Goal: Task Accomplishment & Management: Use online tool/utility

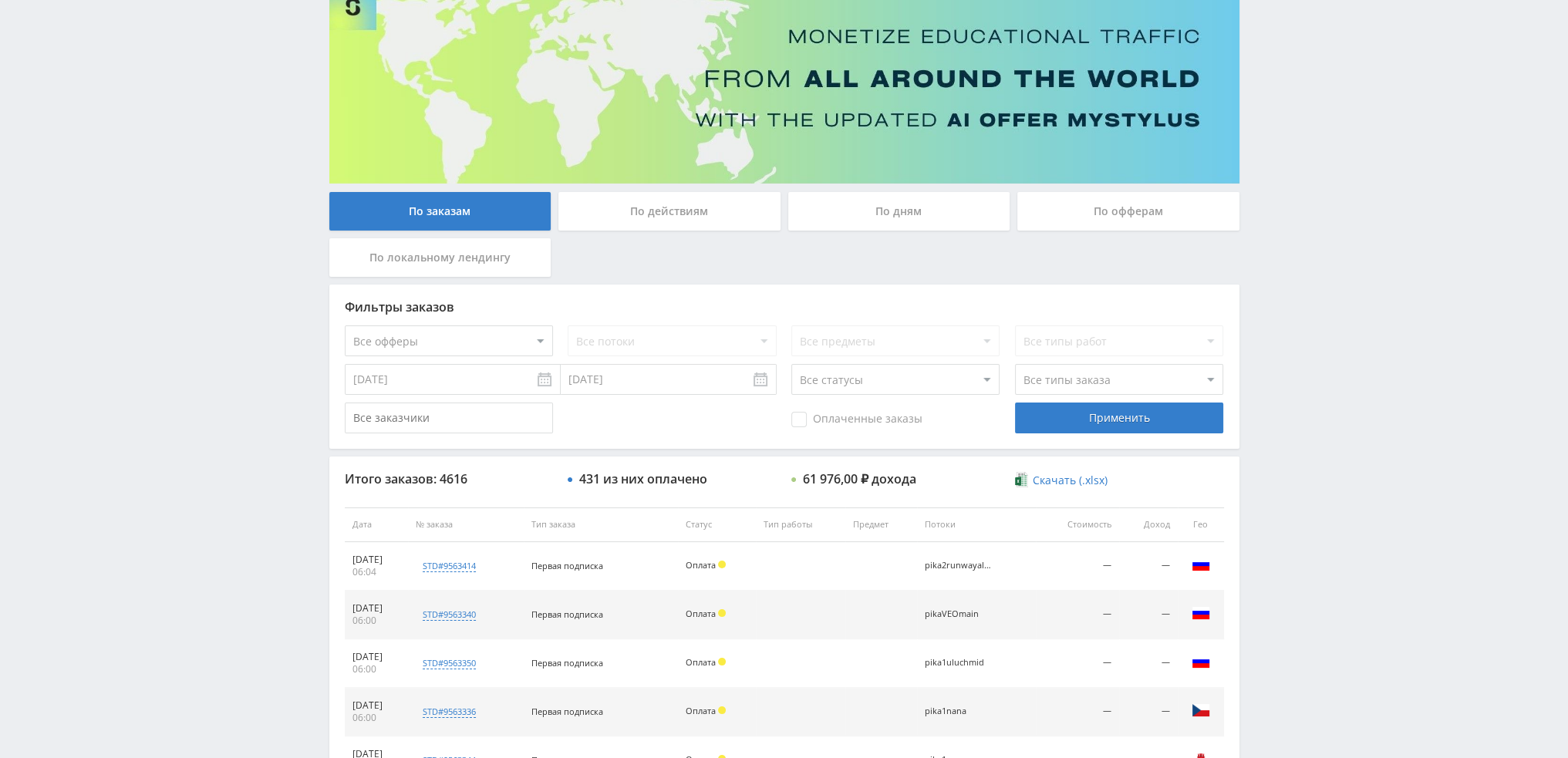
scroll to position [71, 0]
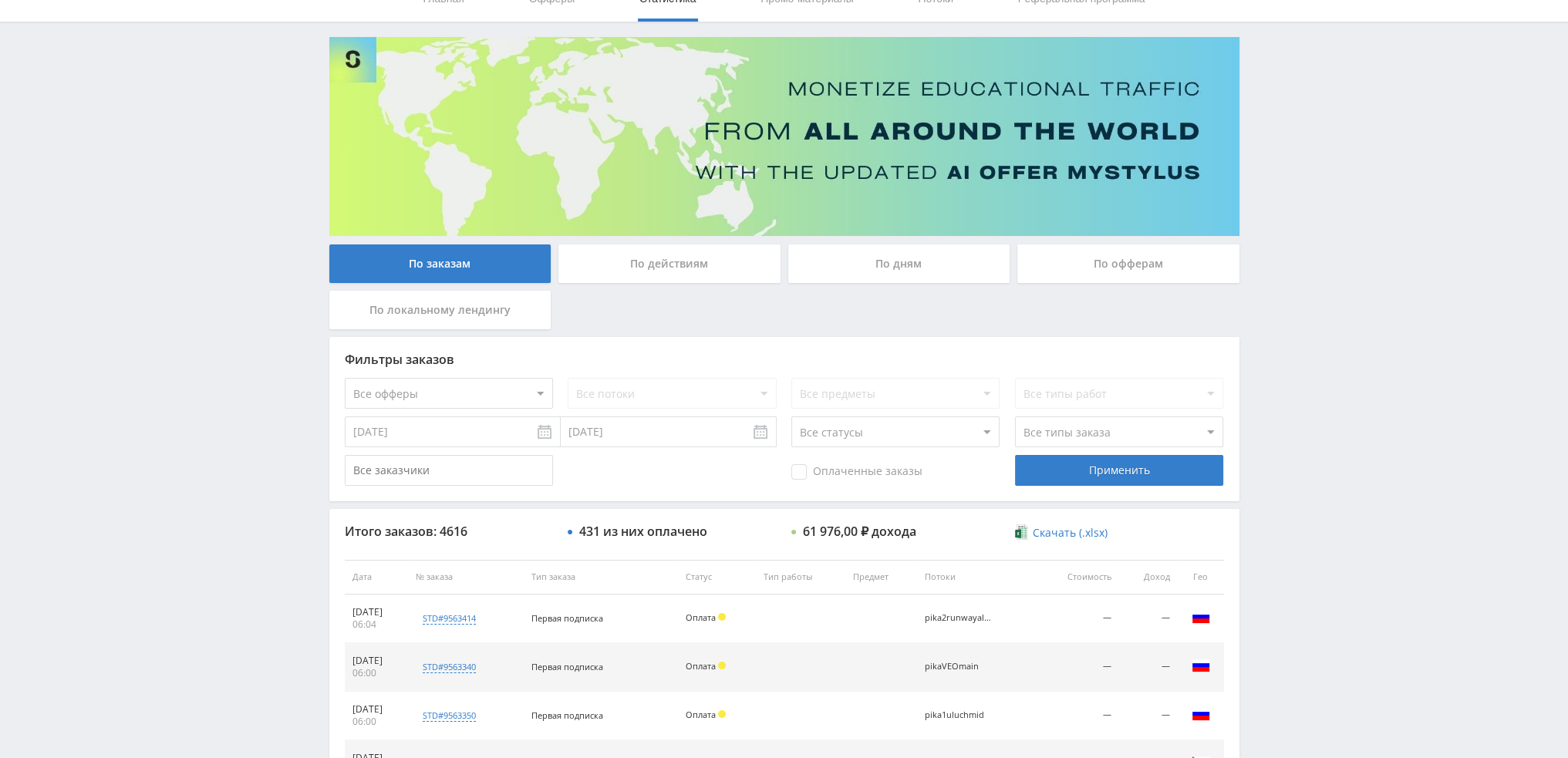
click at [881, 267] on div "По дням" at bounding box center [900, 264] width 222 height 39
click at [0, 0] on input "По дням" at bounding box center [0, 0] width 0 height 0
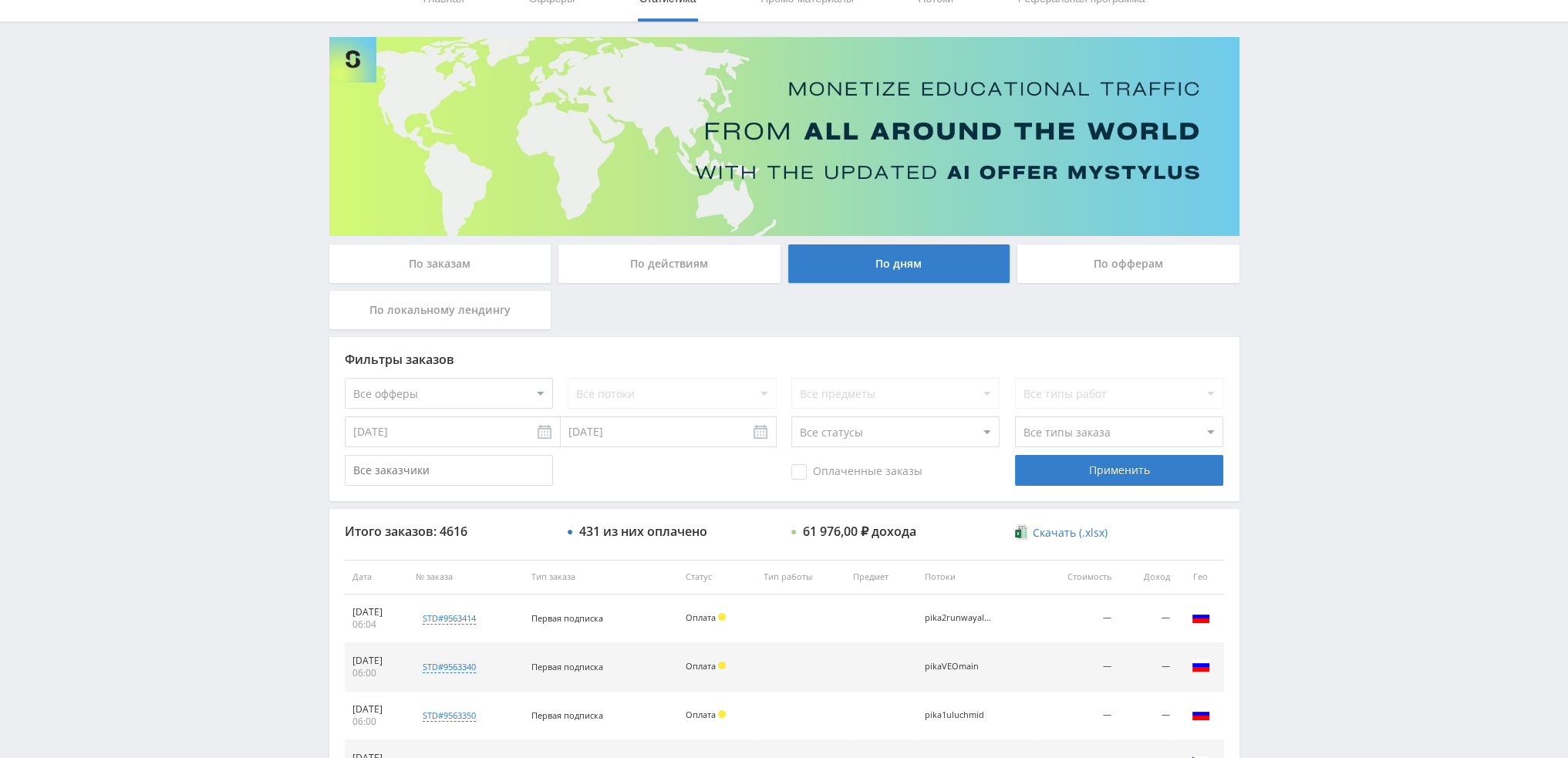
scroll to position [0, 0]
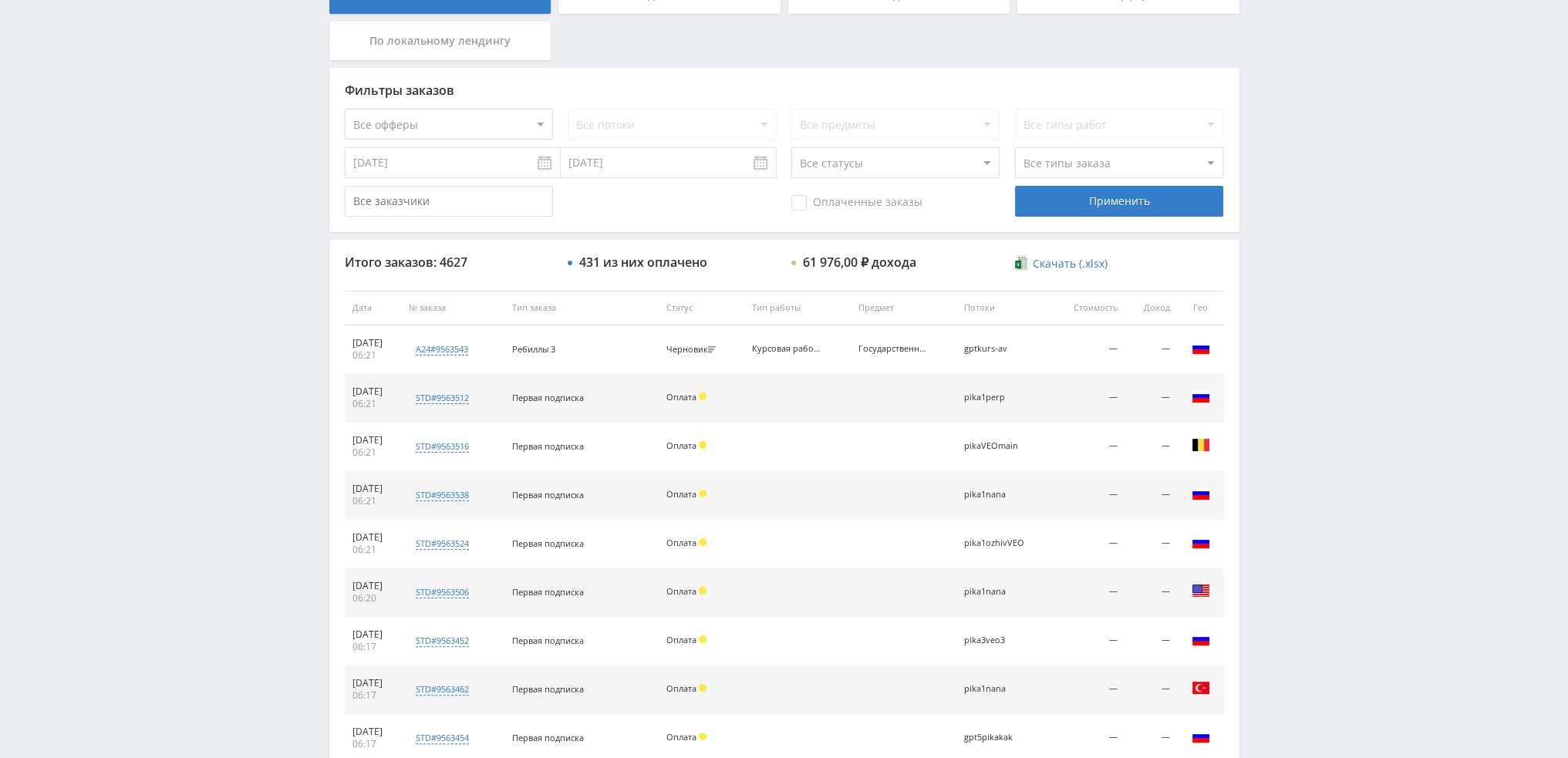
scroll to position [462, 0]
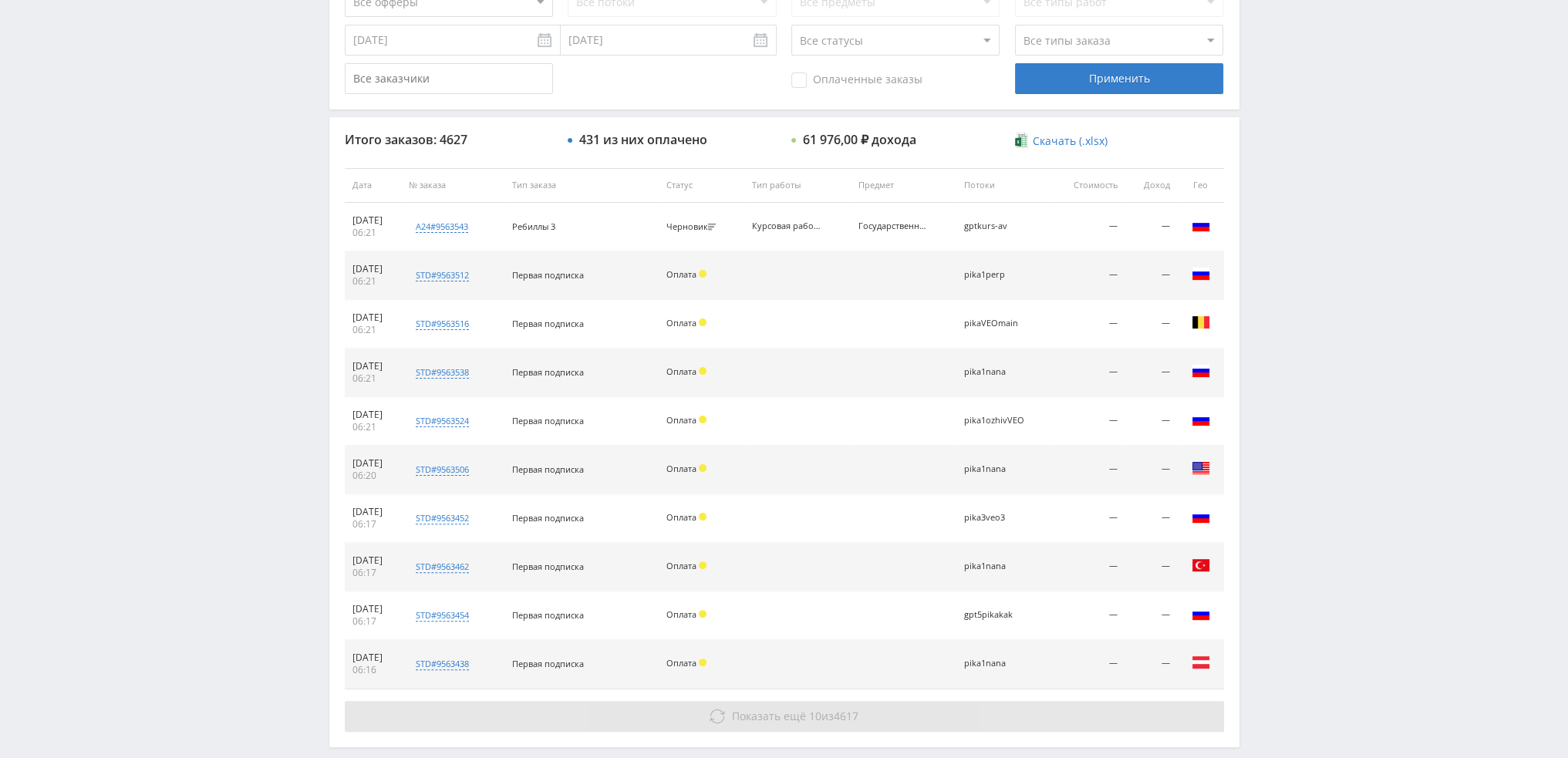
click at [791, 702] on button "Показать ещё 10 из 4617" at bounding box center [784, 717] width 880 height 31
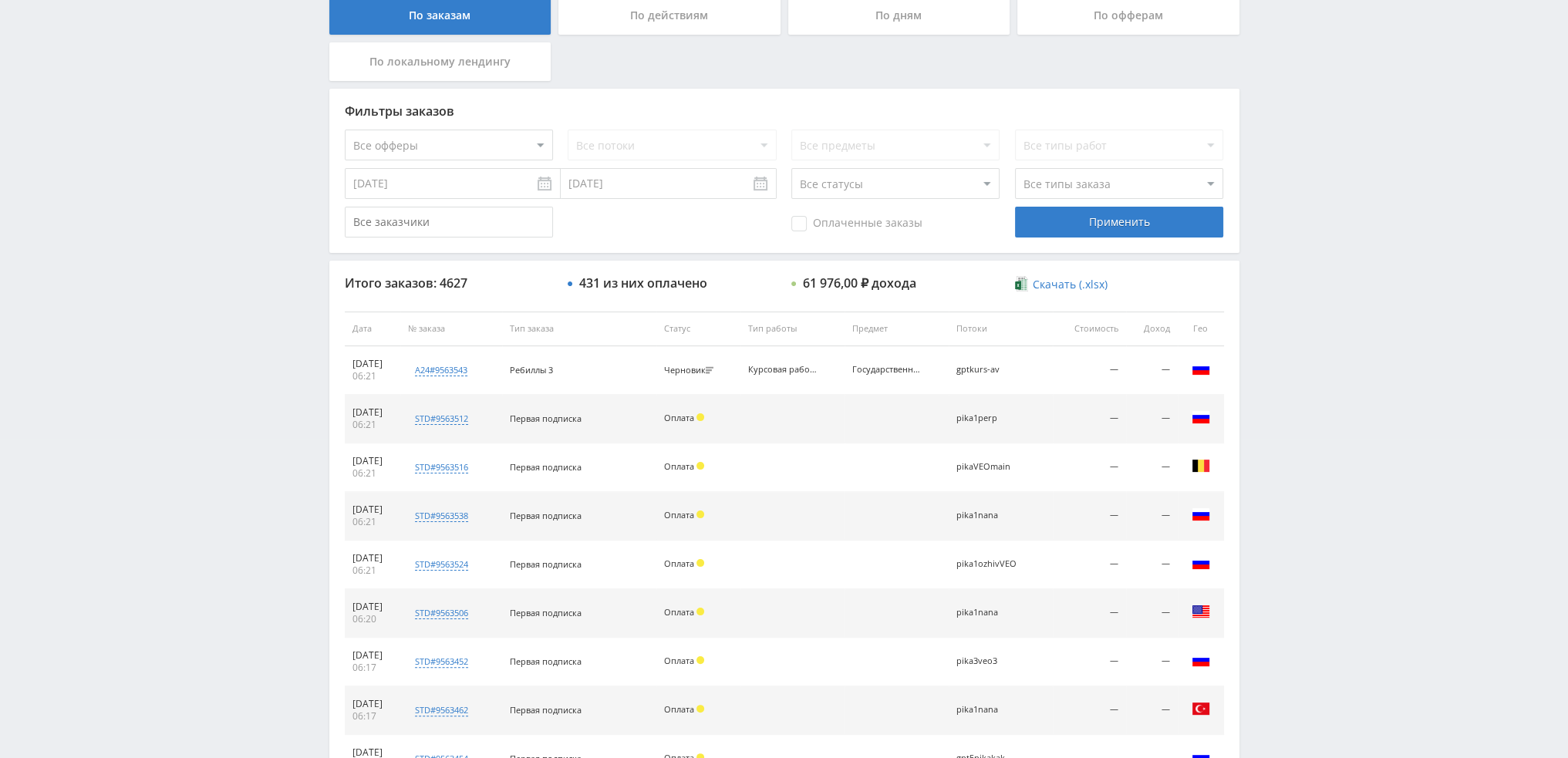
scroll to position [309, 0]
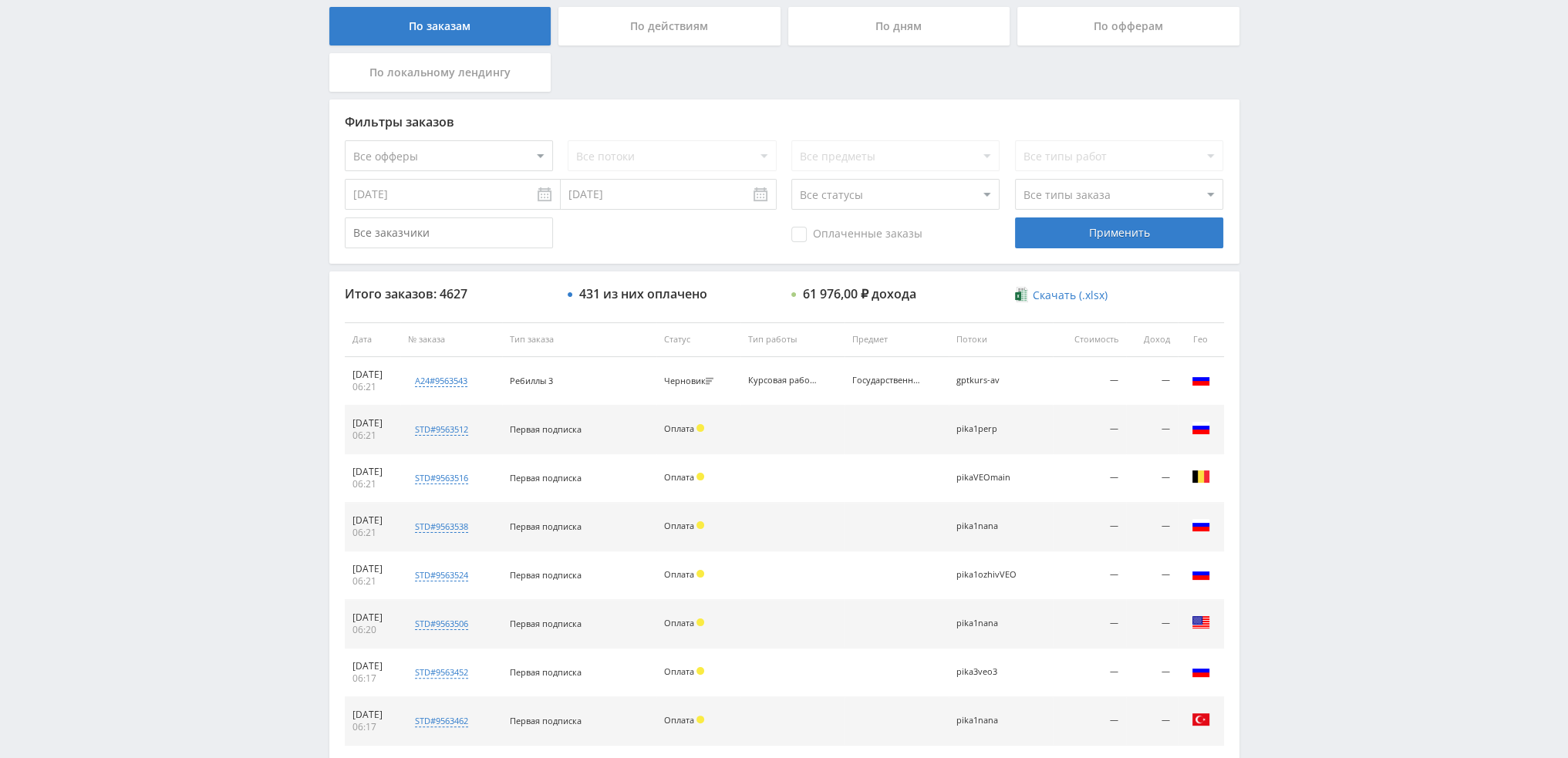
click at [906, 36] on div "По дням" at bounding box center [900, 27] width 222 height 39
click at [0, 0] on input "По дням" at bounding box center [0, 0] width 0 height 0
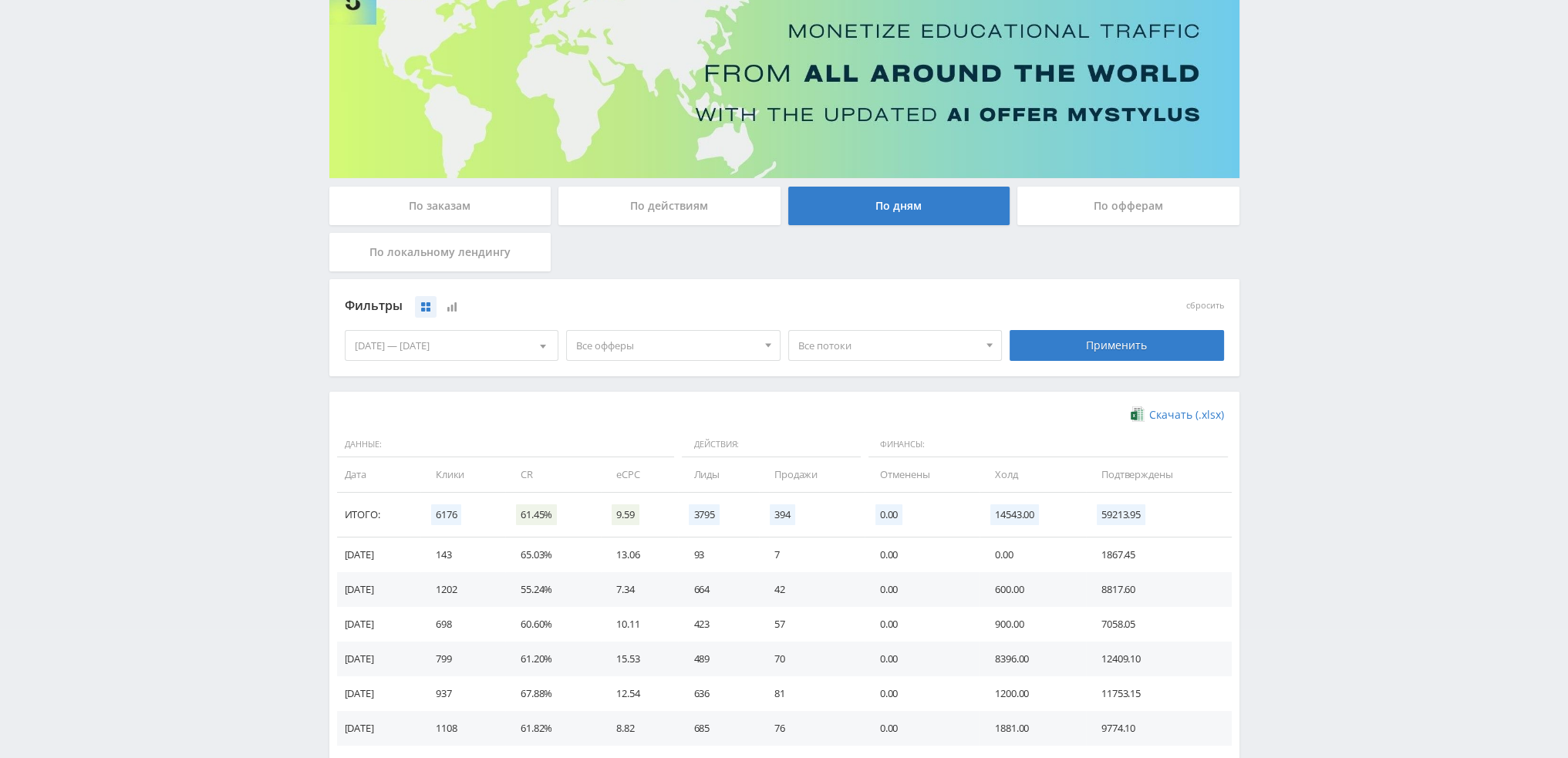
scroll to position [0, 0]
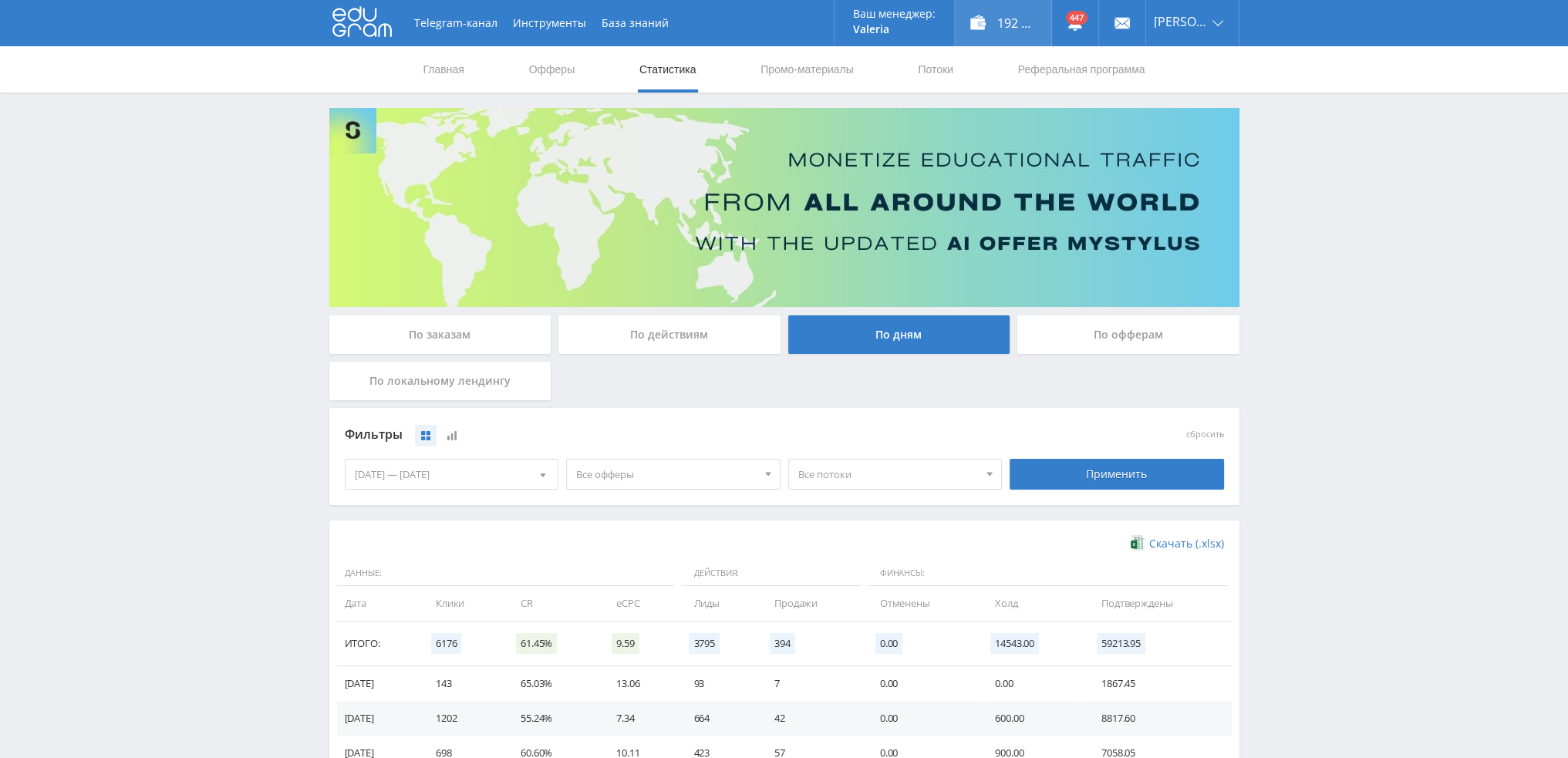
click at [1033, 30] on div "192 507,00 ₽" at bounding box center [1003, 23] width 97 height 46
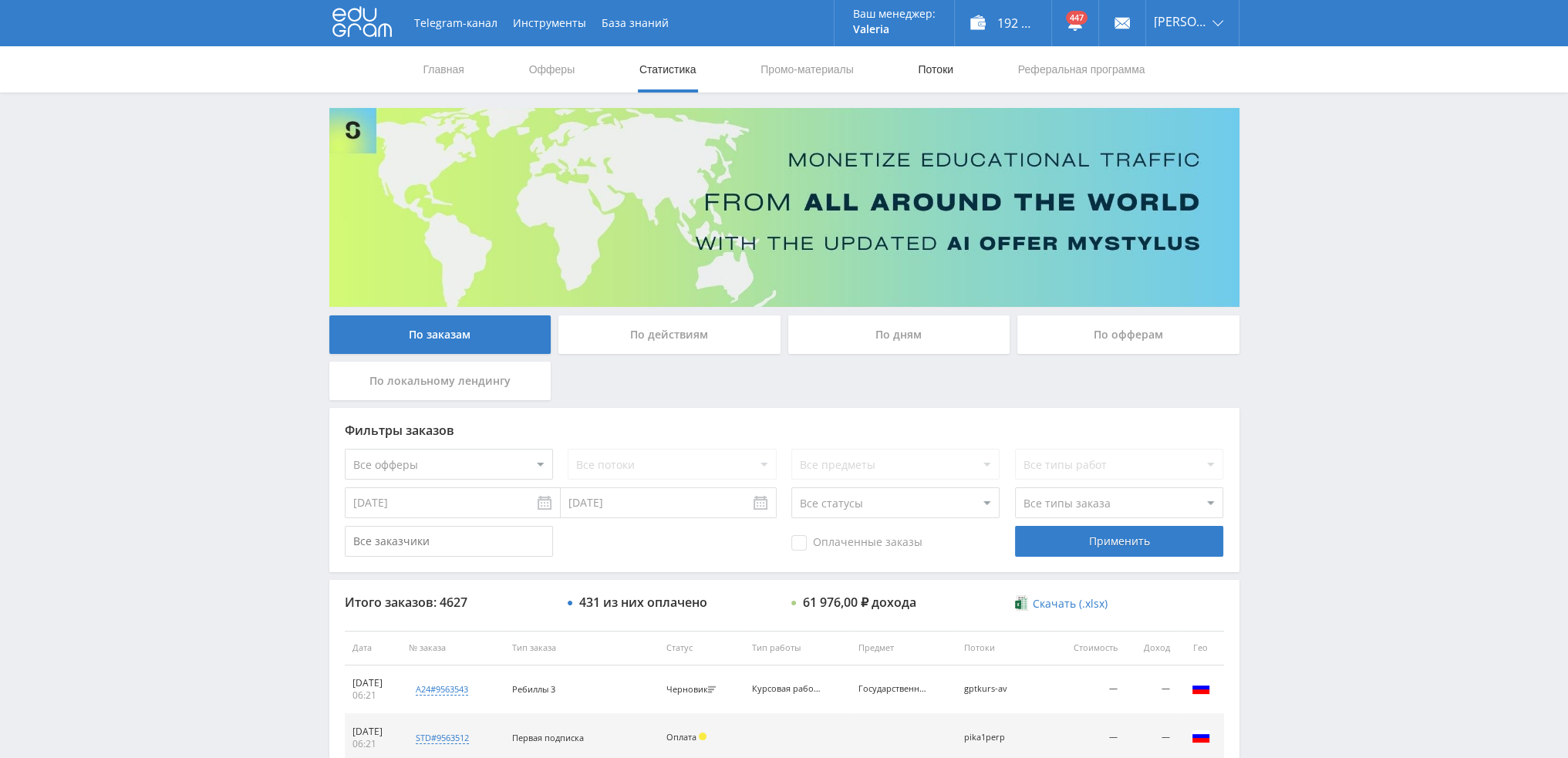
click at [944, 64] on link "Потоки" at bounding box center [936, 69] width 39 height 46
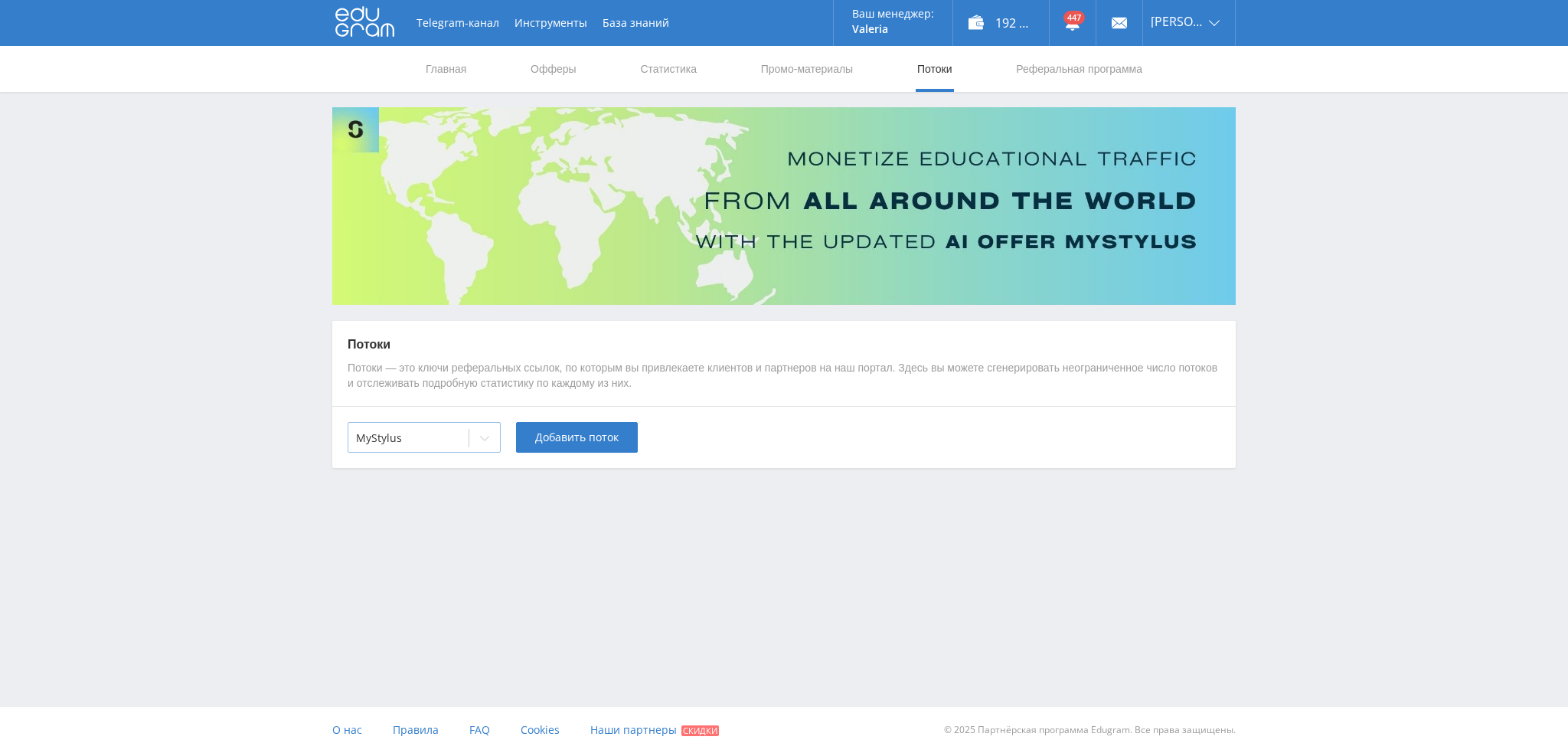
click at [457, 442] on div at bounding box center [408, 438] width 105 height 16
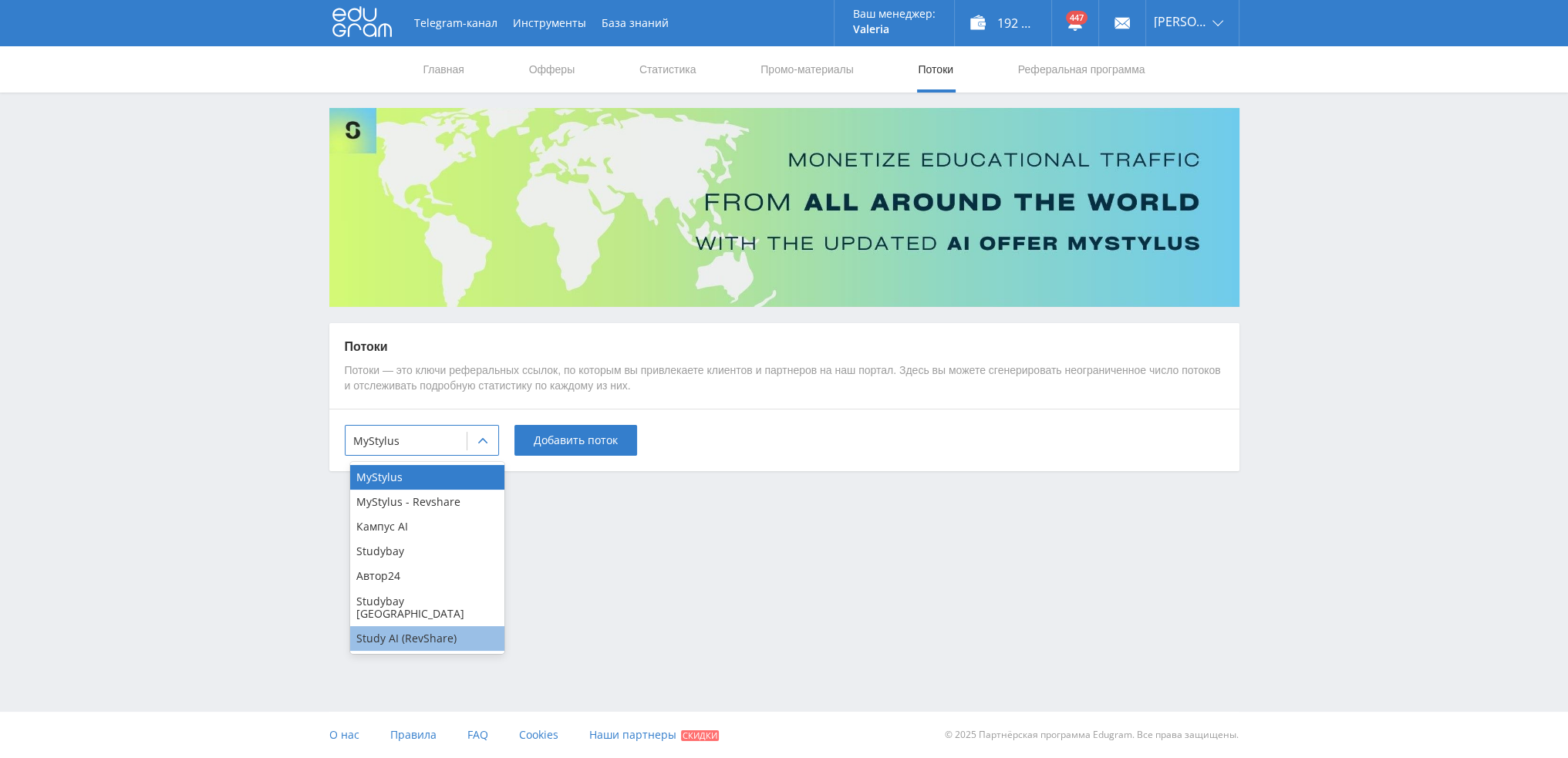
click at [415, 626] on div "Study AI (RevShare)" at bounding box center [427, 638] width 154 height 25
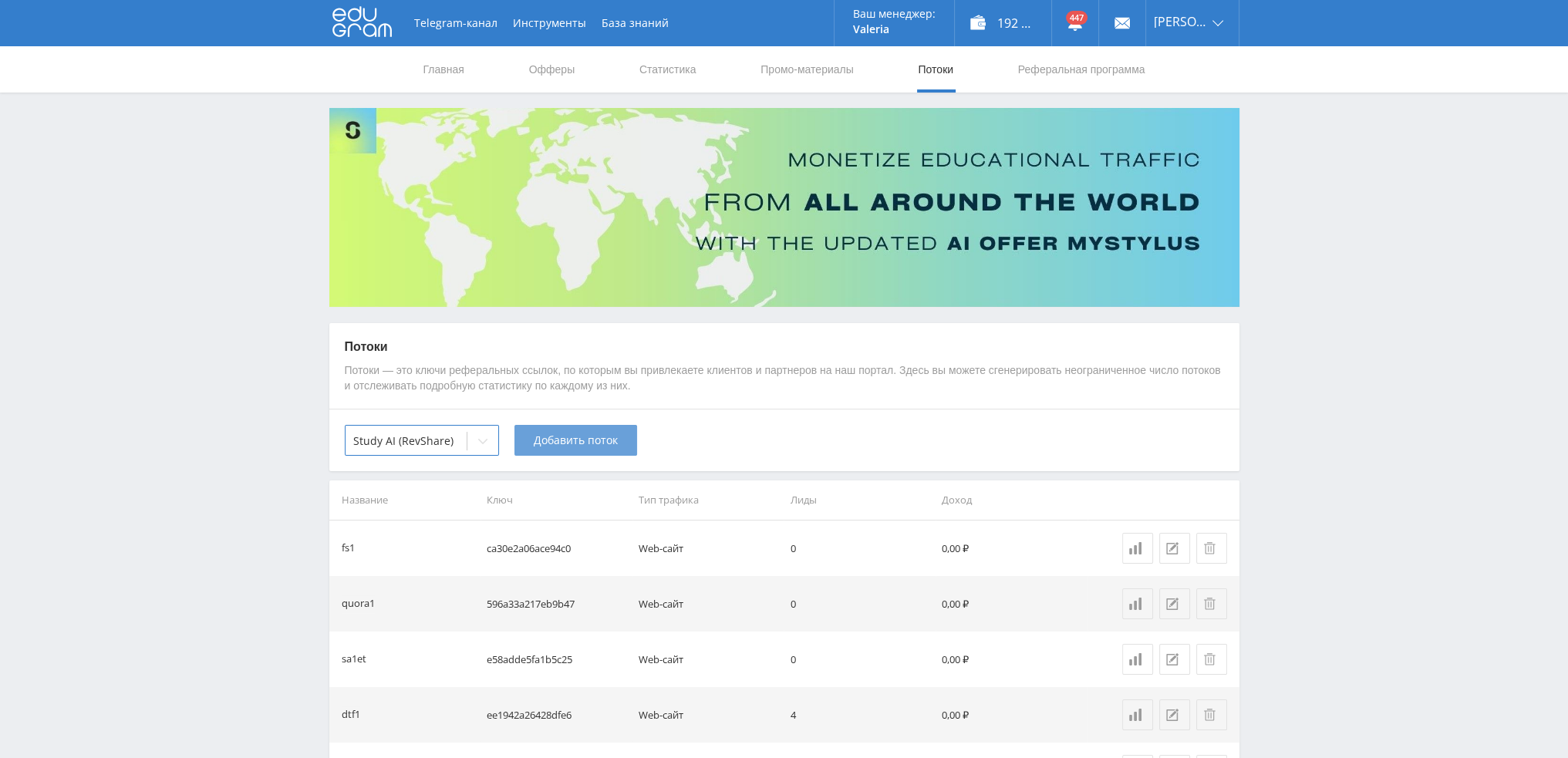
click at [574, 453] on button "Добавить поток" at bounding box center [575, 440] width 122 height 31
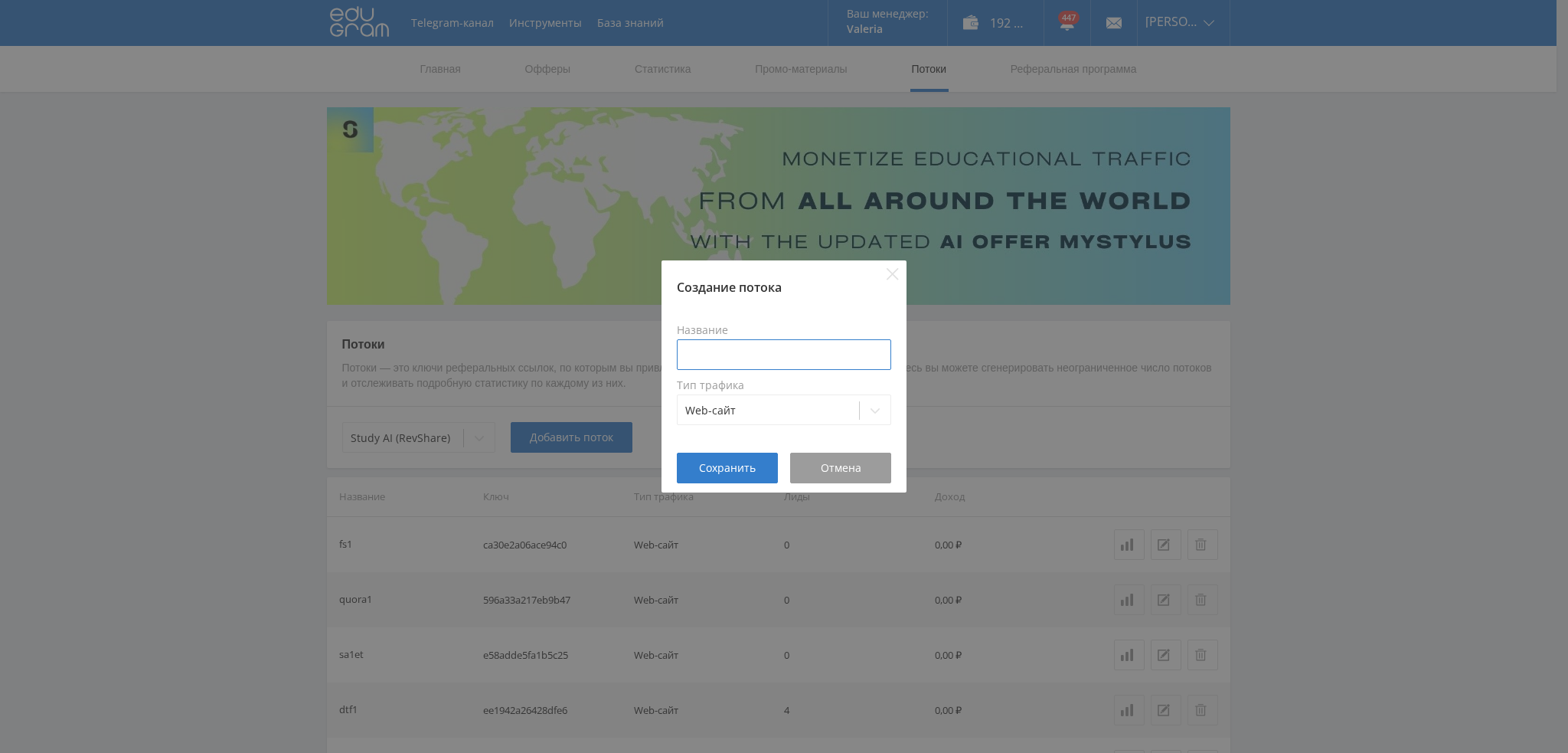
click at [754, 363] on input at bounding box center [784, 355] width 214 height 31
type input "е"
type input "tenozhiv5"
click at [715, 462] on span "Сохранить" at bounding box center [727, 467] width 57 height 12
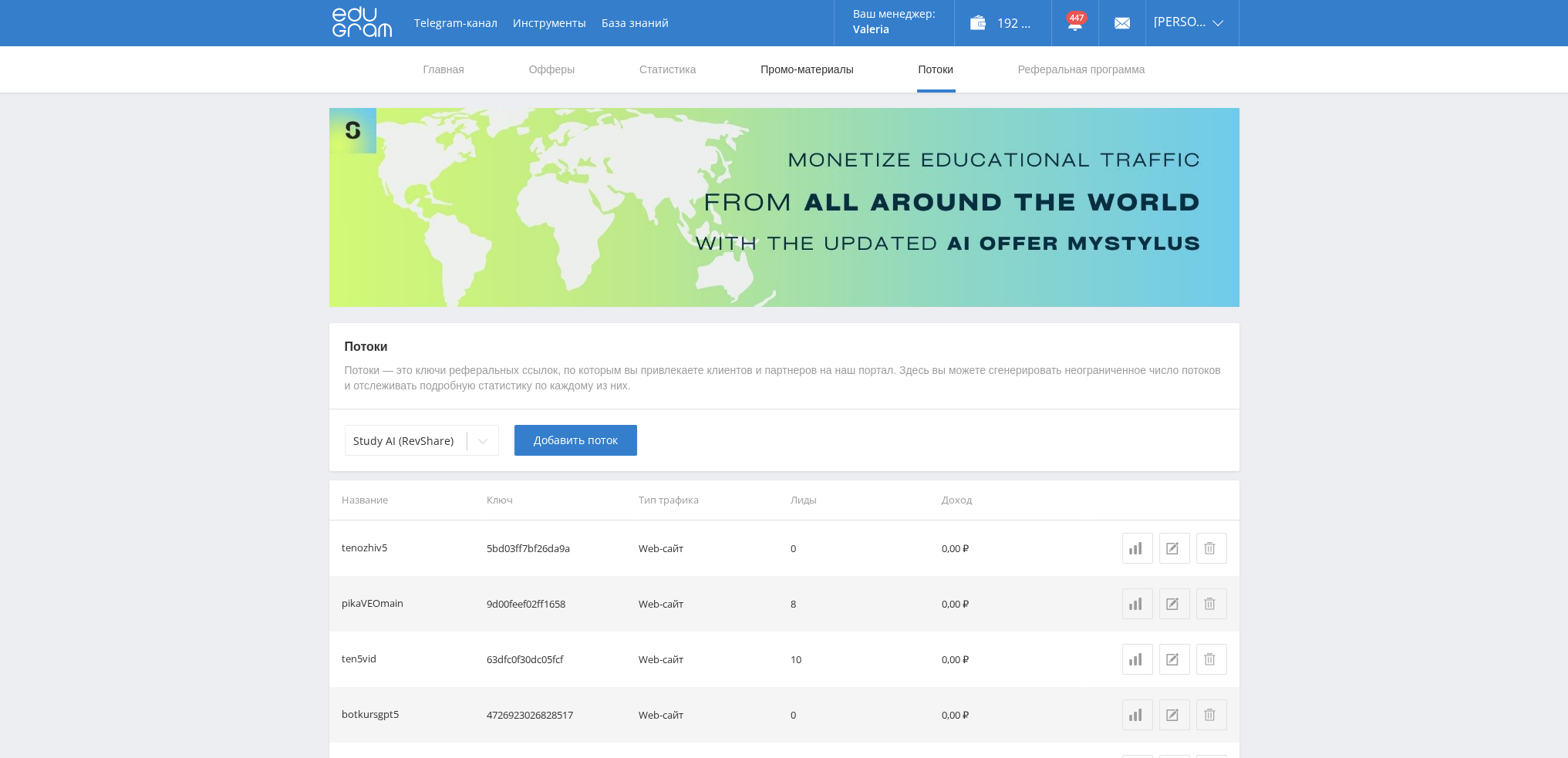
click at [789, 74] on link "Промо-материалы" at bounding box center [807, 69] width 96 height 46
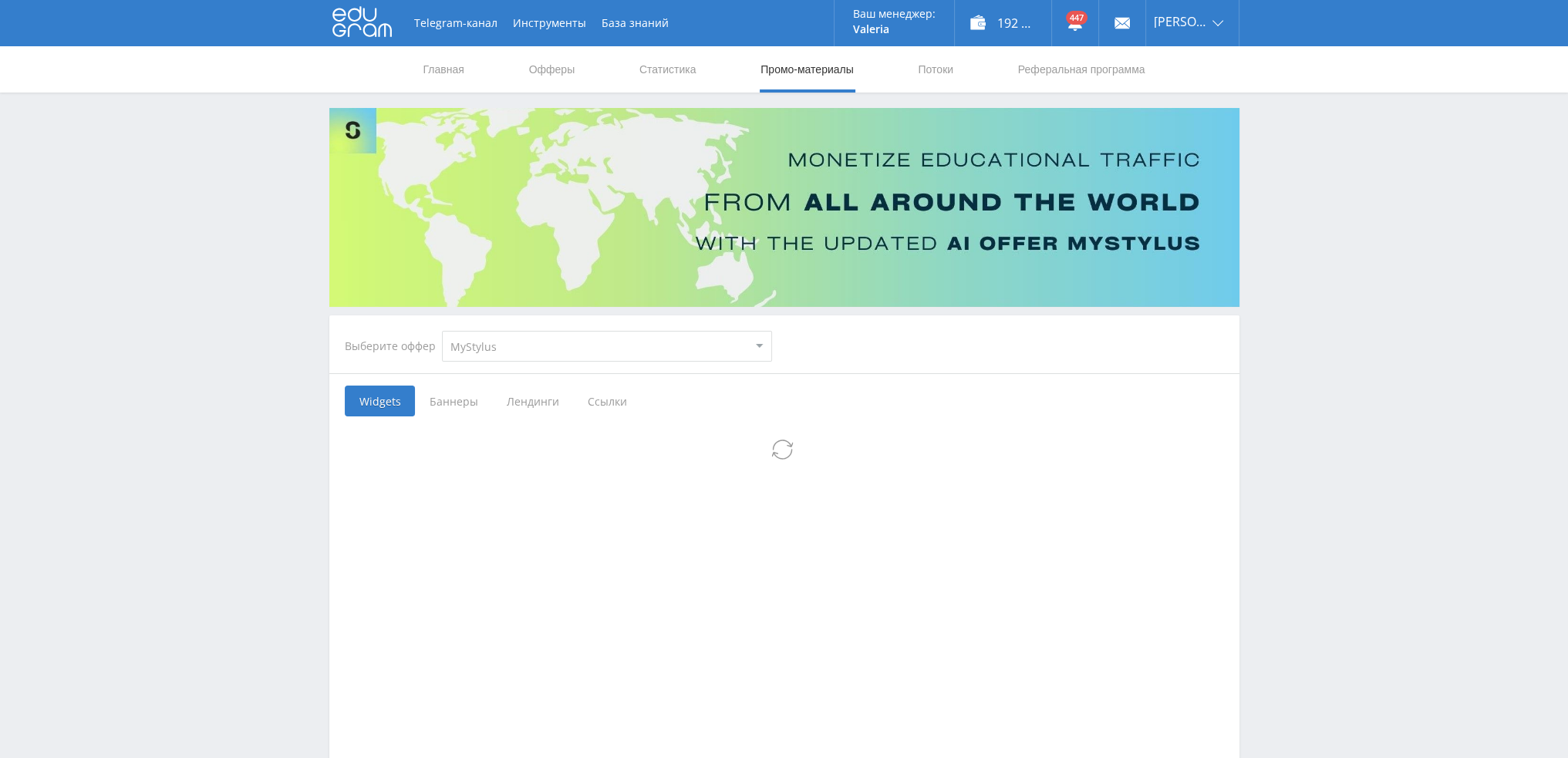
click at [519, 352] on select "MyStylus MyStylus - Revshare Кампус AI Studybay Автор24 Studybay [GEOGRAPHIC_DA…" at bounding box center [607, 346] width 330 height 31
select select "376"
click at [442, 331] on select "MyStylus MyStylus - Revshare Кампус AI Studybay Автор24 Studybay [GEOGRAPHIC_DA…" at bounding box center [607, 346] width 330 height 31
select select "376"
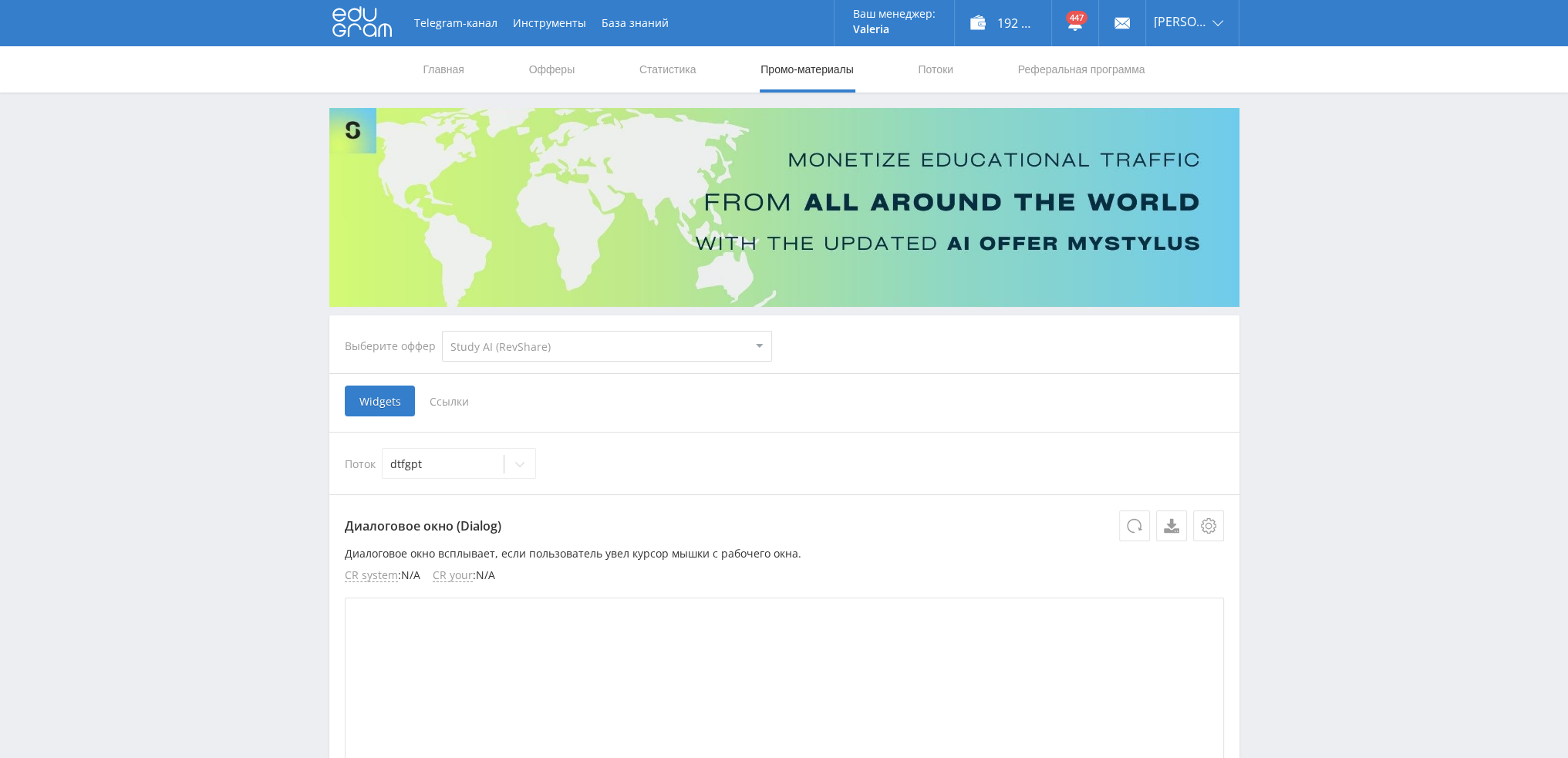
click at [453, 405] on span "Ссылки" at bounding box center [449, 402] width 69 height 31
click at [0, 0] on input "Ссылки" at bounding box center [0, 0] width 0 height 0
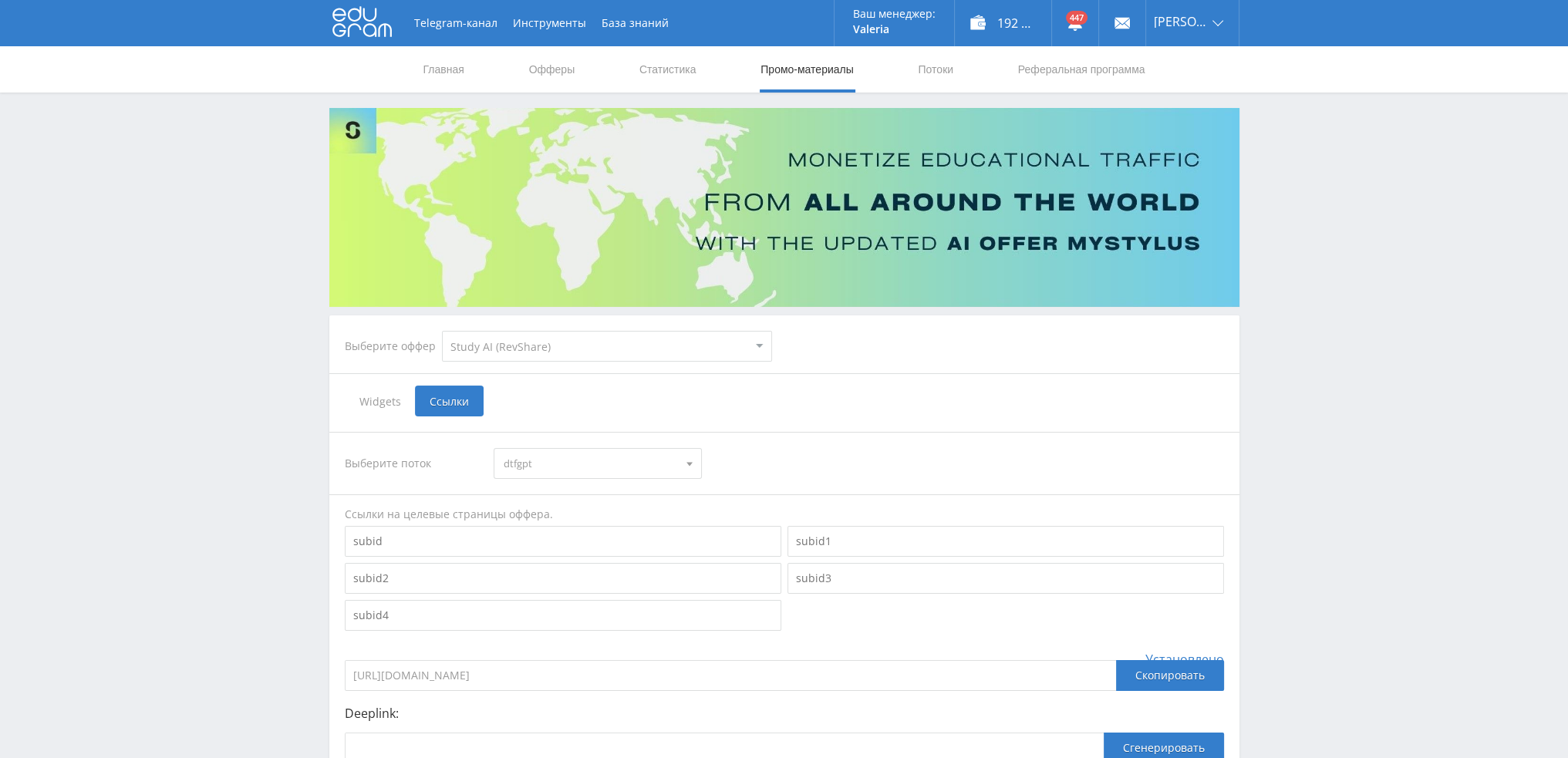
click at [586, 467] on span "dtfgpt" at bounding box center [591, 463] width 175 height 29
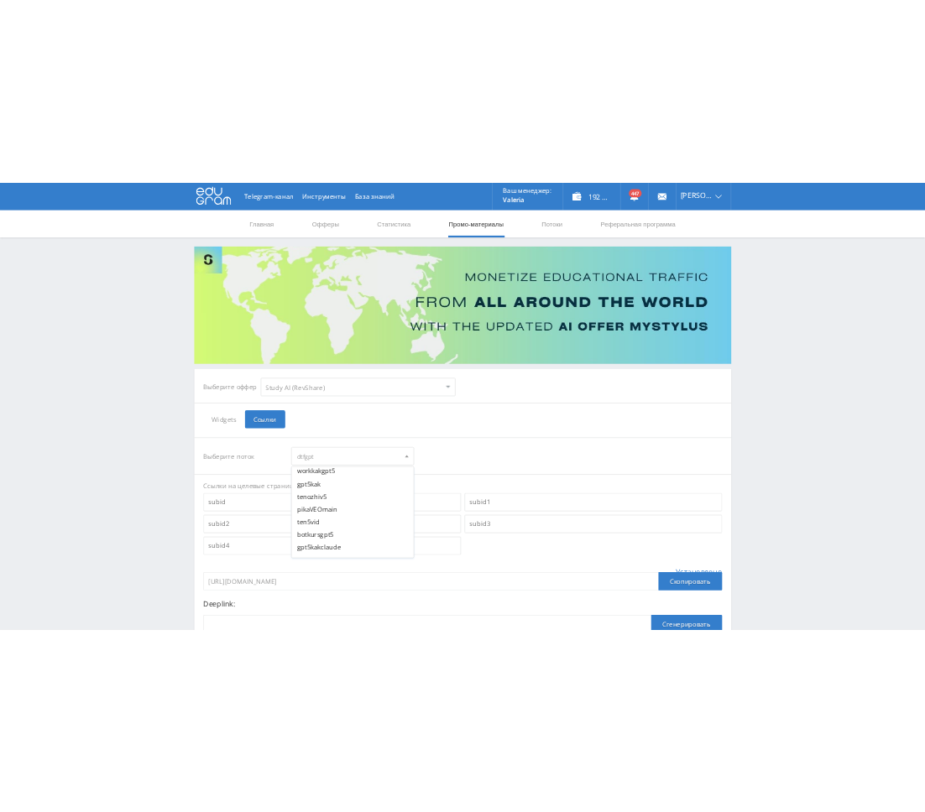
scroll to position [2937, 0]
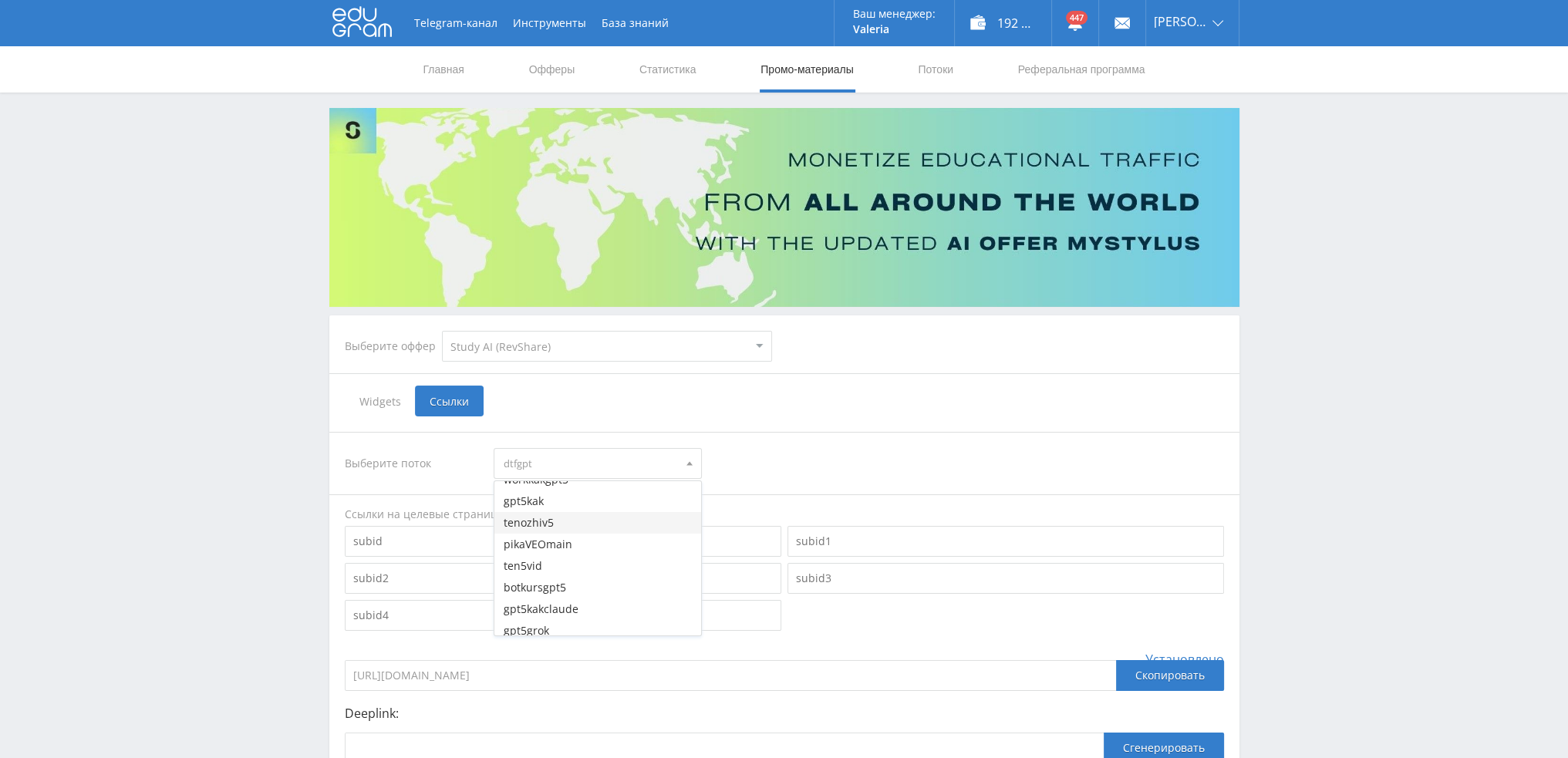
click at [571, 520] on button "tenozhiv5" at bounding box center [597, 522] width 207 height 21
click at [1279, 449] on div "Telegram-канал Инструменты База знаний Ваш менеджер: [PERSON_NAME] [PERSON_NAME…" at bounding box center [784, 463] width 1568 height 927
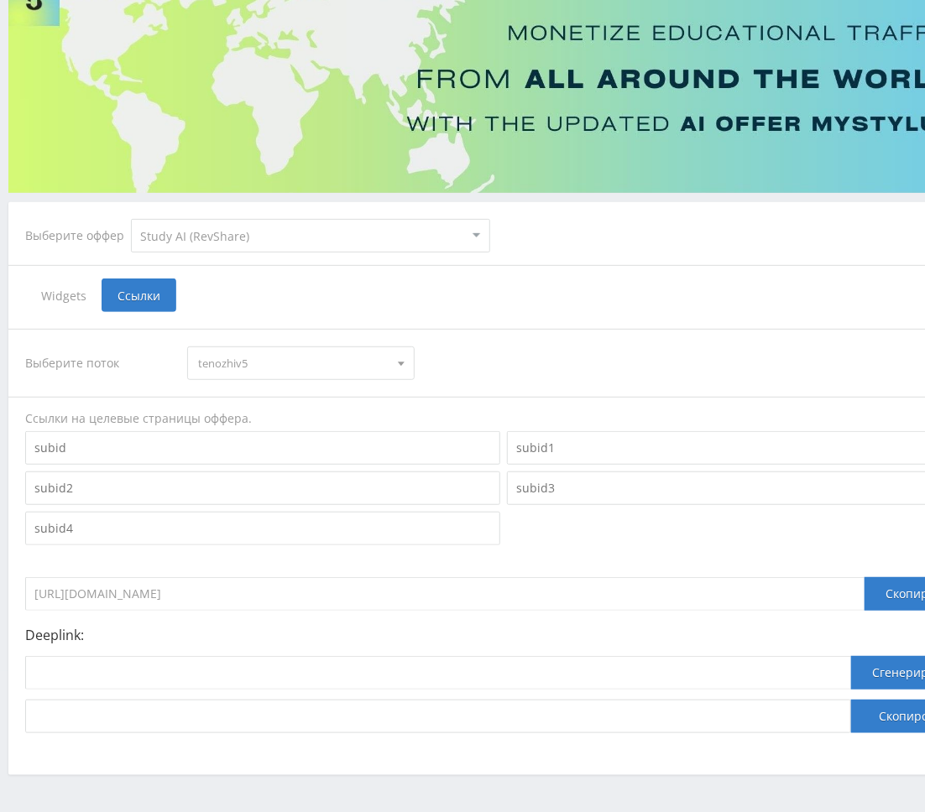
scroll to position [196, 0]
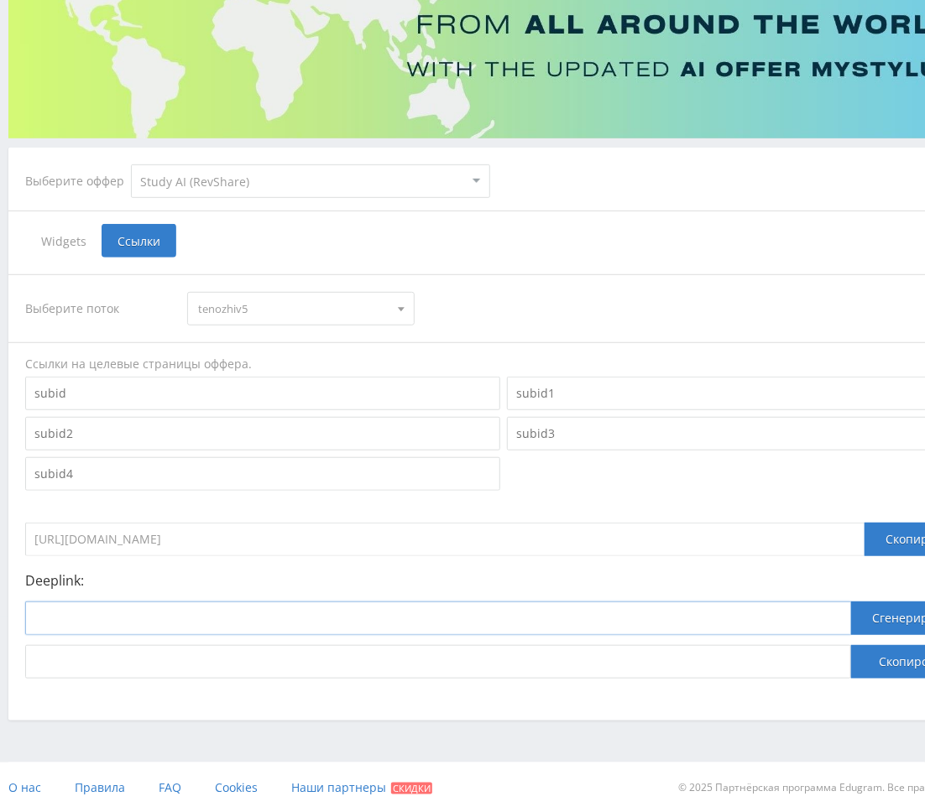
click at [369, 619] on input at bounding box center [438, 619] width 826 height 34
paste input "[URL]"
type input "[URL]"
click at [899, 613] on button "Сгенерировать" at bounding box center [916, 619] width 131 height 34
click at [899, 663] on button "Скопировать" at bounding box center [916, 662] width 131 height 34
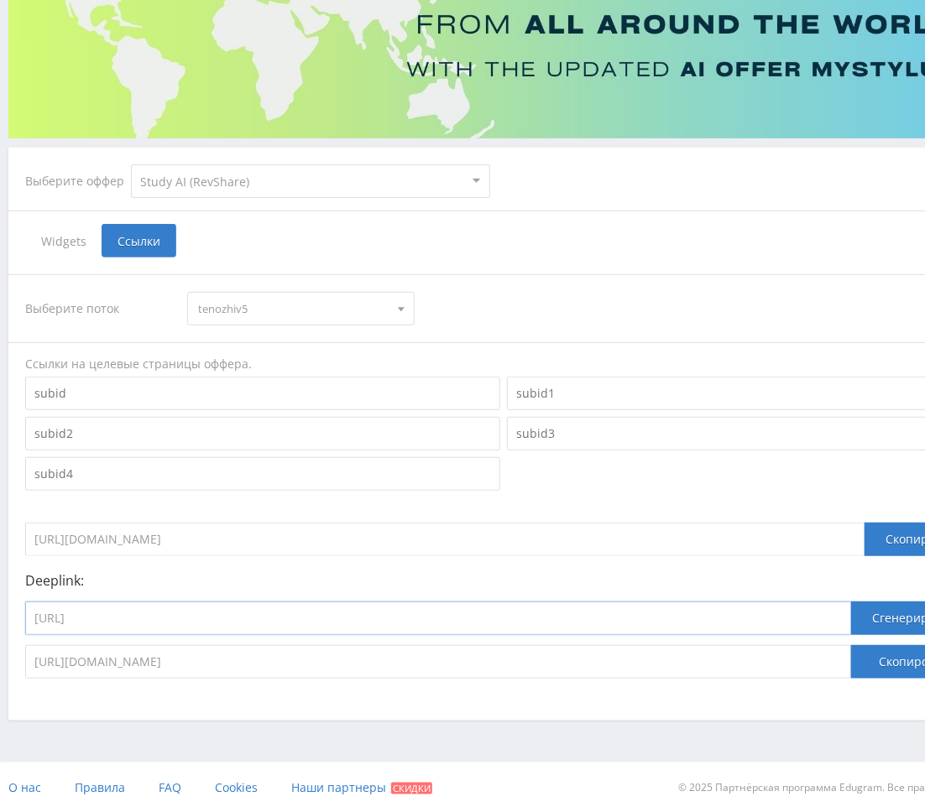
click at [261, 628] on input "[URL]" at bounding box center [438, 619] width 826 height 34
paste input "google_veo3"
type input "[URL]"
click at [883, 622] on button "Сгенерировать" at bounding box center [916, 619] width 131 height 34
click at [889, 658] on button "Скопировать" at bounding box center [916, 662] width 131 height 34
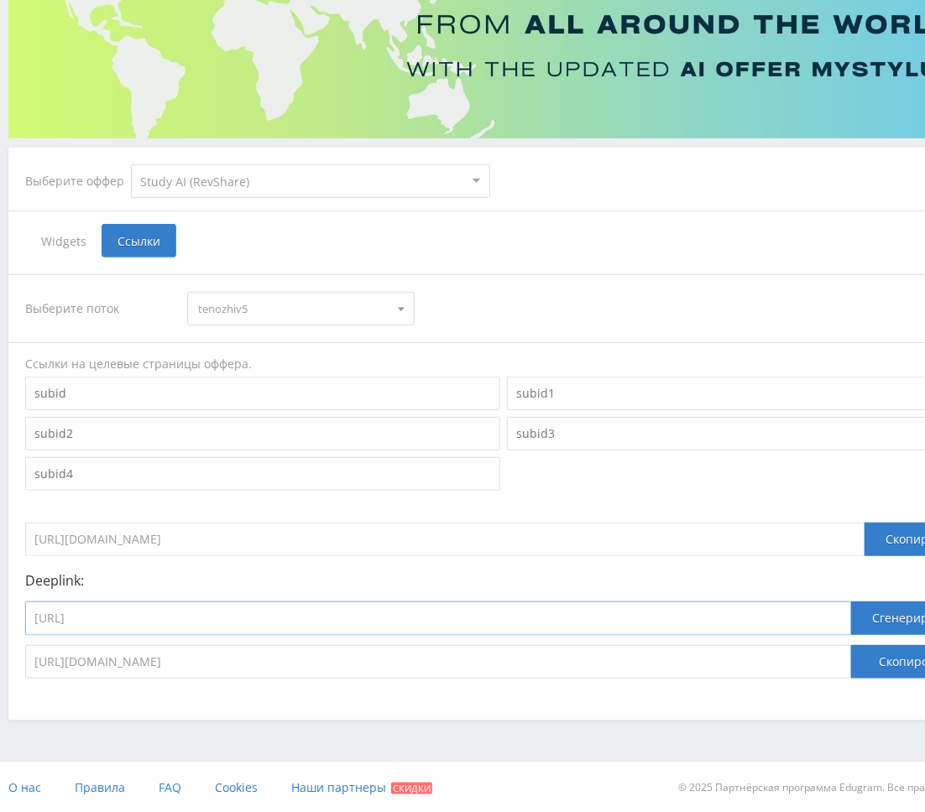
click at [292, 615] on input "[URL]" at bounding box center [438, 619] width 826 height 34
paste input "kling_2_1_master"
type input "[URL]"
click at [878, 616] on button "Сгенерировать" at bounding box center [916, 619] width 131 height 34
click at [894, 659] on button "Скопировать" at bounding box center [916, 662] width 131 height 34
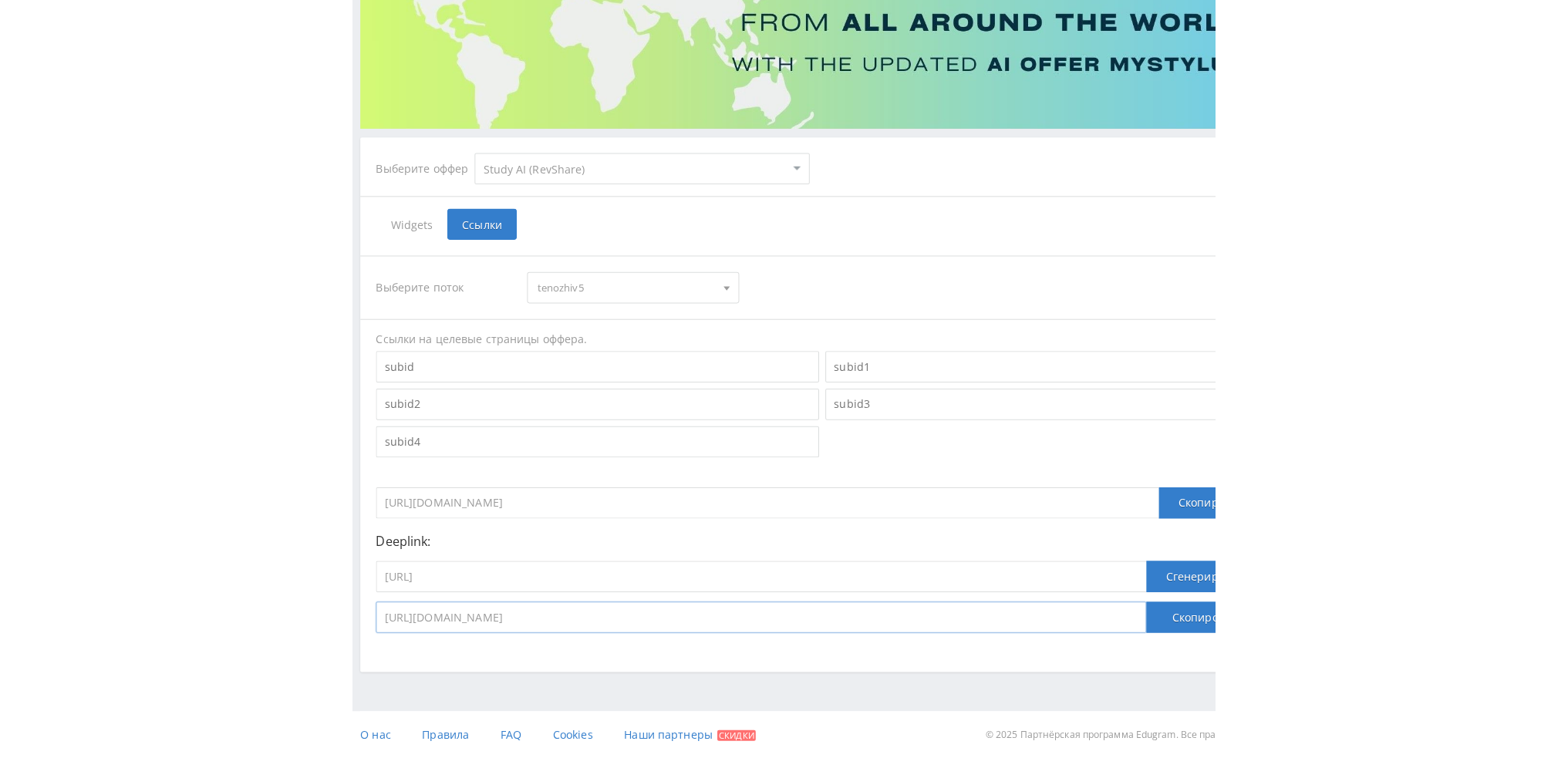
scroll to position [168, 0]
